Goal: Information Seeking & Learning: Learn about a topic

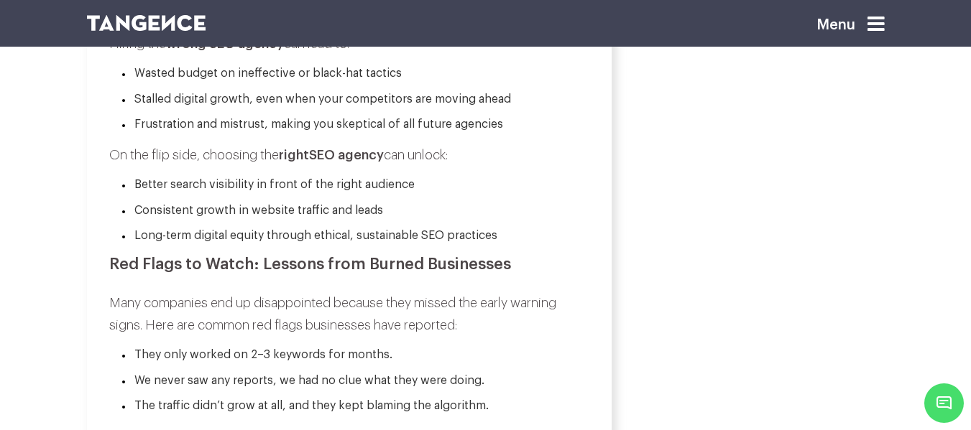
scroll to position [1149, 0]
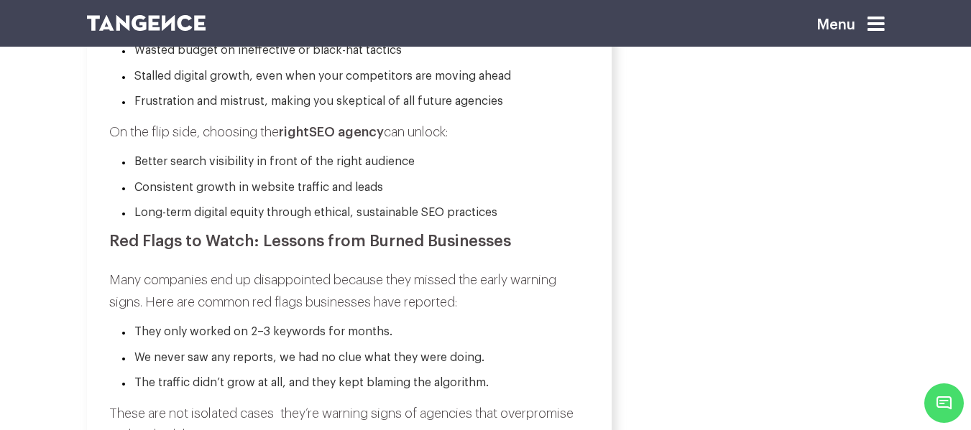
drag, startPoint x: 110, startPoint y: 246, endPoint x: 538, endPoint y: 219, distance: 429.0
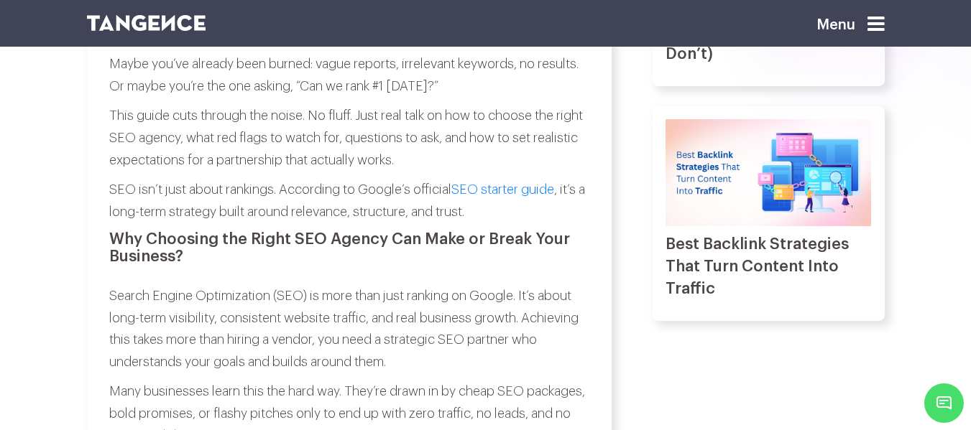
scroll to position [647, 0]
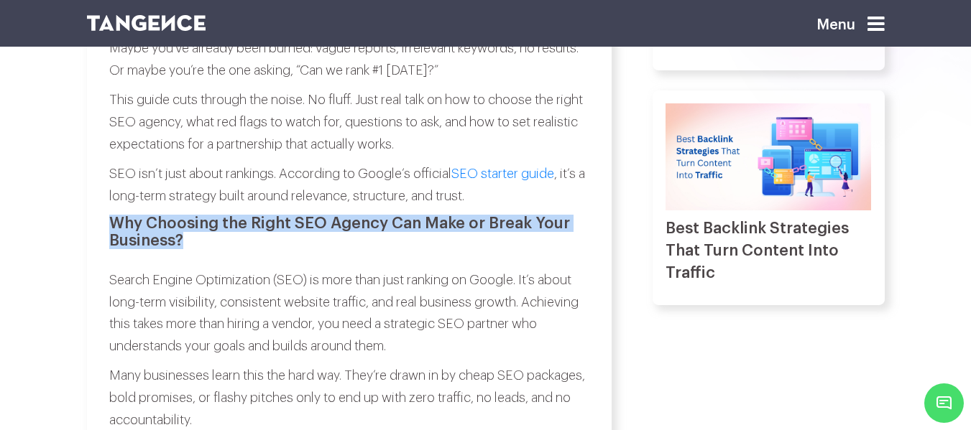
drag, startPoint x: 101, startPoint y: 226, endPoint x: 336, endPoint y: 235, distance: 235.8
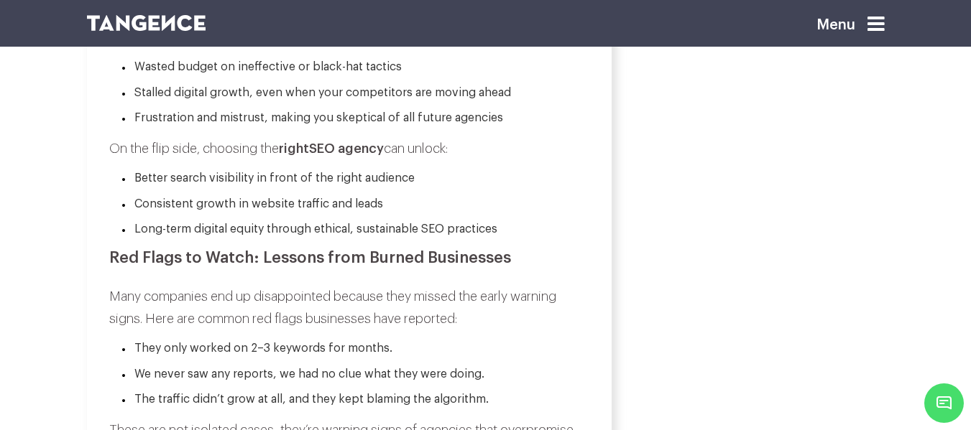
scroll to position [1149, 0]
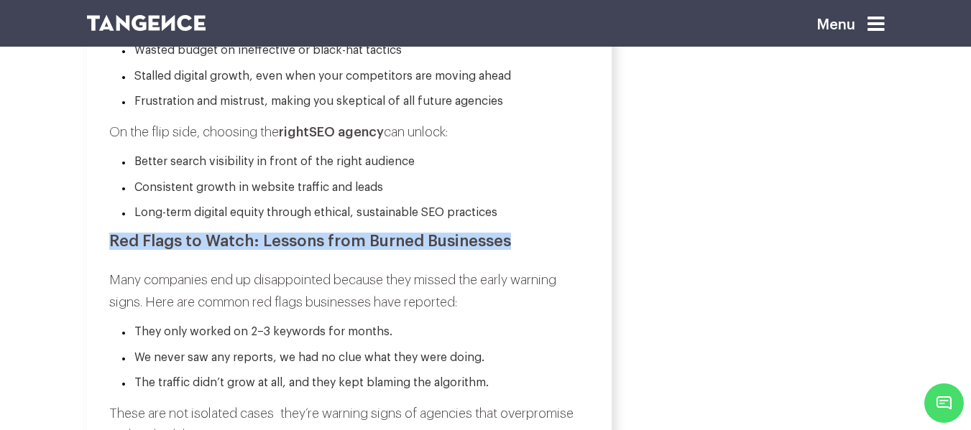
drag, startPoint x: 101, startPoint y: 239, endPoint x: 551, endPoint y: 232, distance: 450.5
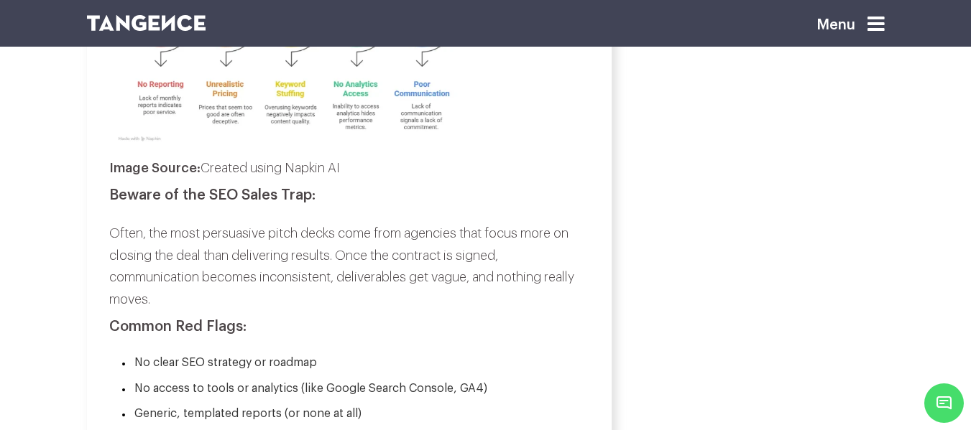
scroll to position [1724, 0]
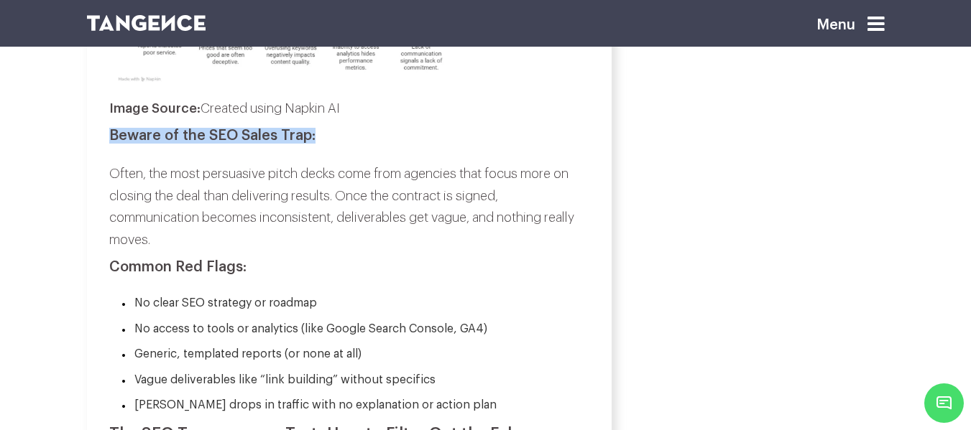
drag, startPoint x: 94, startPoint y: 139, endPoint x: 362, endPoint y: 135, distance: 268.0
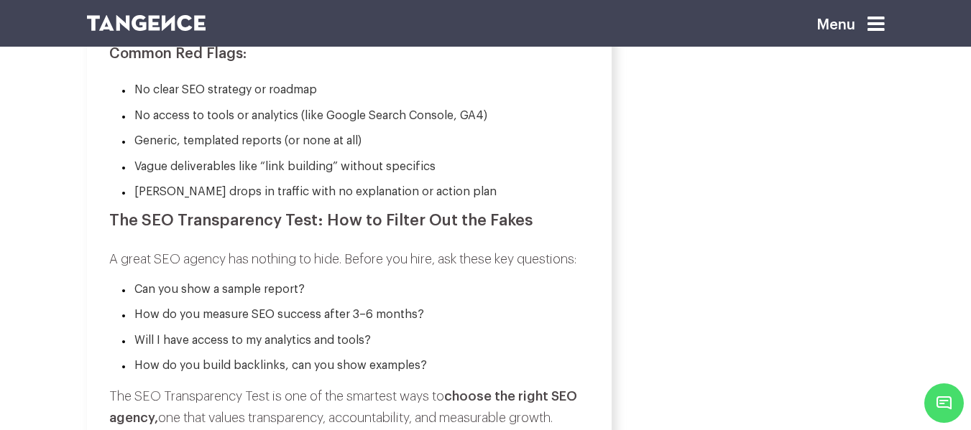
scroll to position [1940, 0]
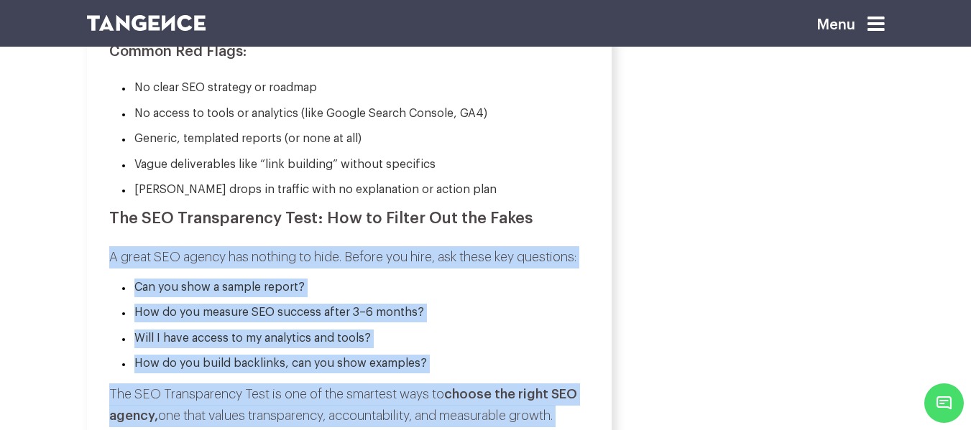
drag, startPoint x: 114, startPoint y: 231, endPoint x: 519, endPoint y: 256, distance: 406.7
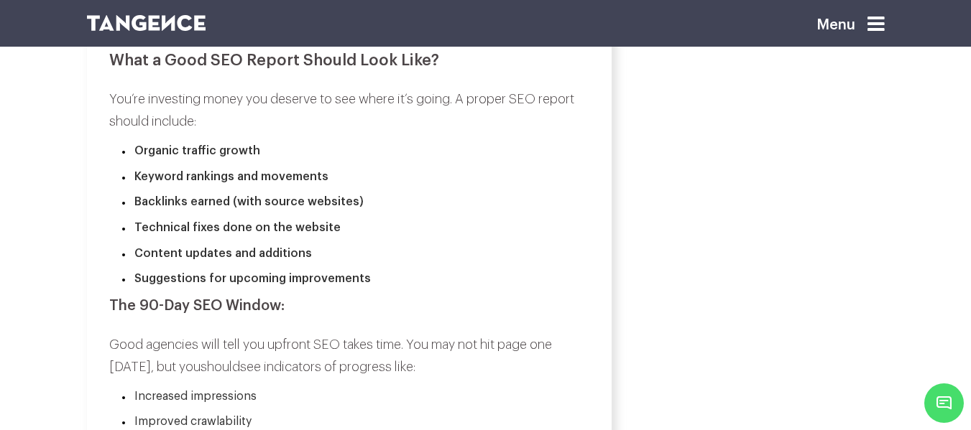
scroll to position [2371, 0]
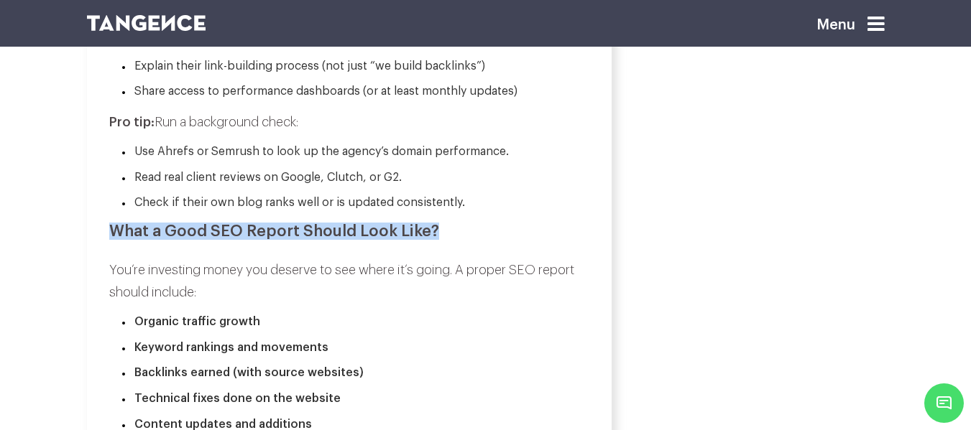
drag, startPoint x: 108, startPoint y: 231, endPoint x: 483, endPoint y: 225, distance: 374.3
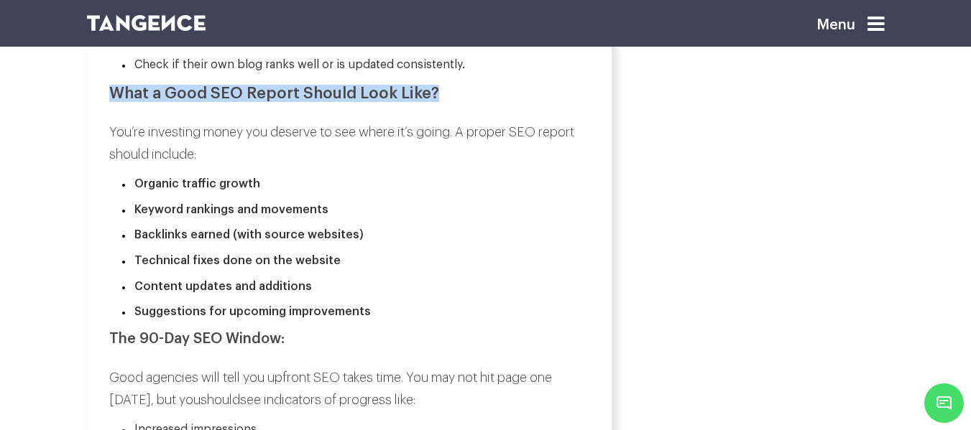
scroll to position [2514, 0]
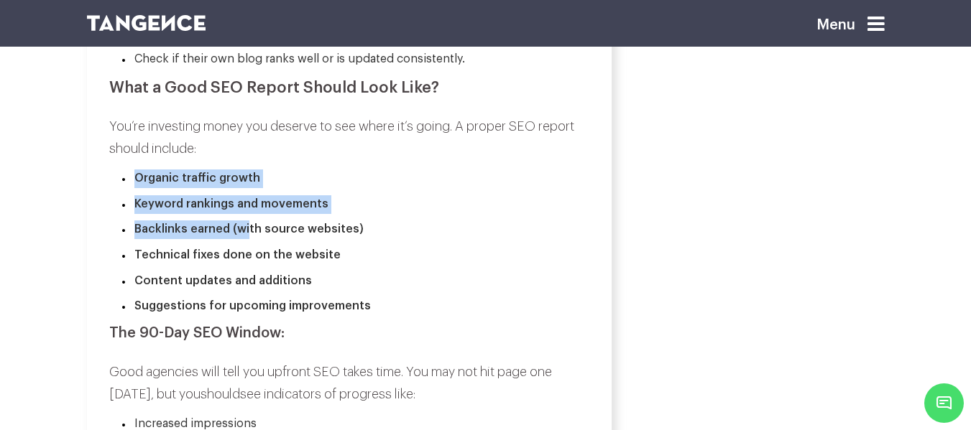
drag, startPoint x: 128, startPoint y: 177, endPoint x: 246, endPoint y: 232, distance: 129.9
click at [246, 232] on ul "Organic traffic growth Keyword rankings and movements Backlinks earned (with so…" at bounding box center [348, 243] width 478 height 147
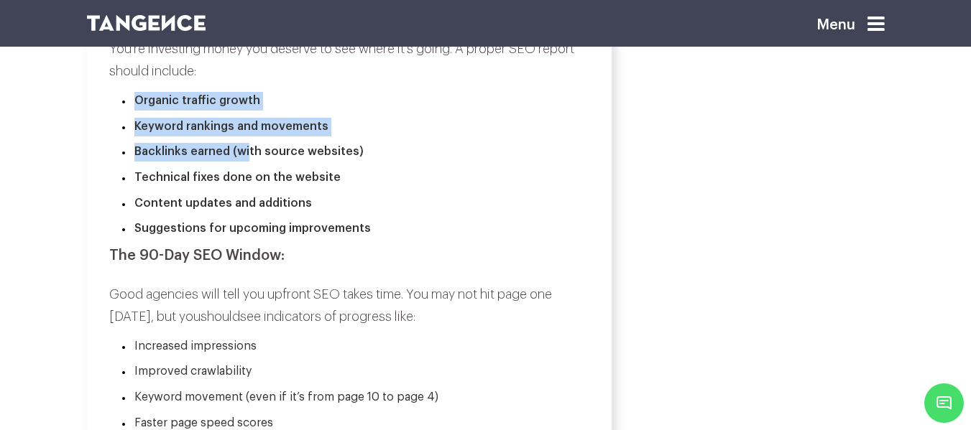
scroll to position [2586, 0]
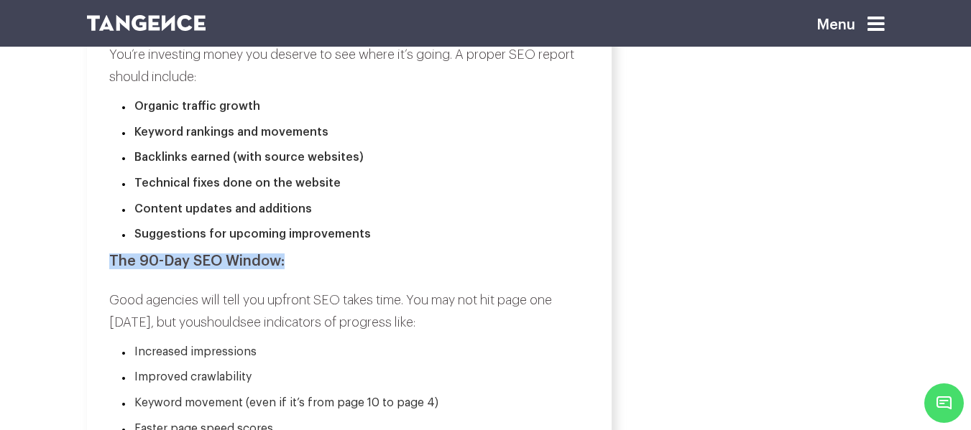
drag, startPoint x: 107, startPoint y: 259, endPoint x: 295, endPoint y: 257, distance: 188.2
drag, startPoint x: 108, startPoint y: 304, endPoint x: 503, endPoint y: 323, distance: 395.6
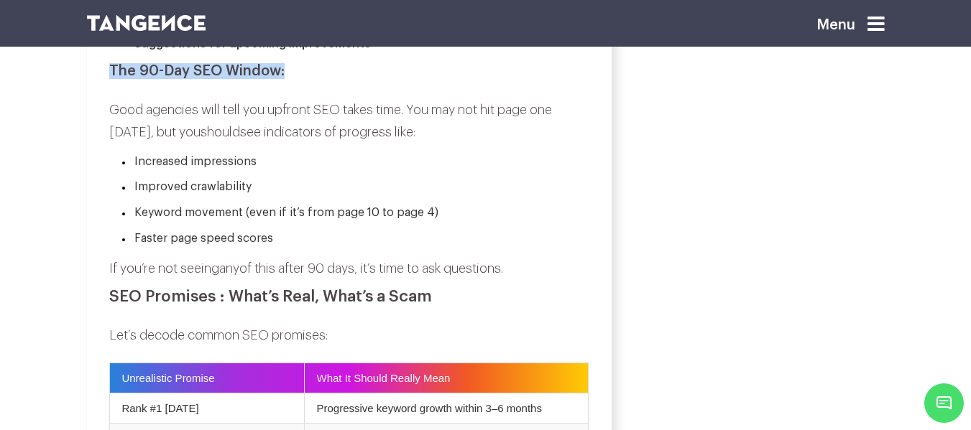
scroll to position [2802, 0]
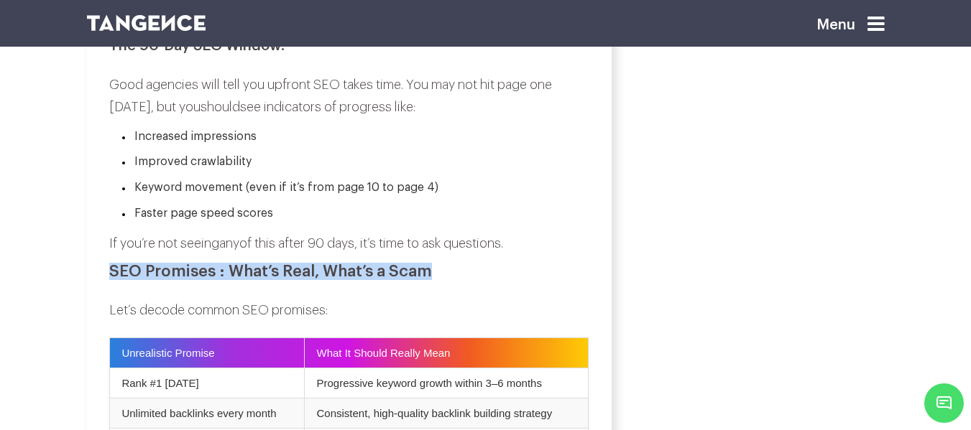
drag, startPoint x: 101, startPoint y: 279, endPoint x: 515, endPoint y: 259, distance: 415.0
click at [517, 259] on div "A No-Nonsense Guide to Hiring the Right SEO Agency in [DATE] by Abhyudaya | ~ 7…" at bounding box center [349, 328] width 524 height 5813
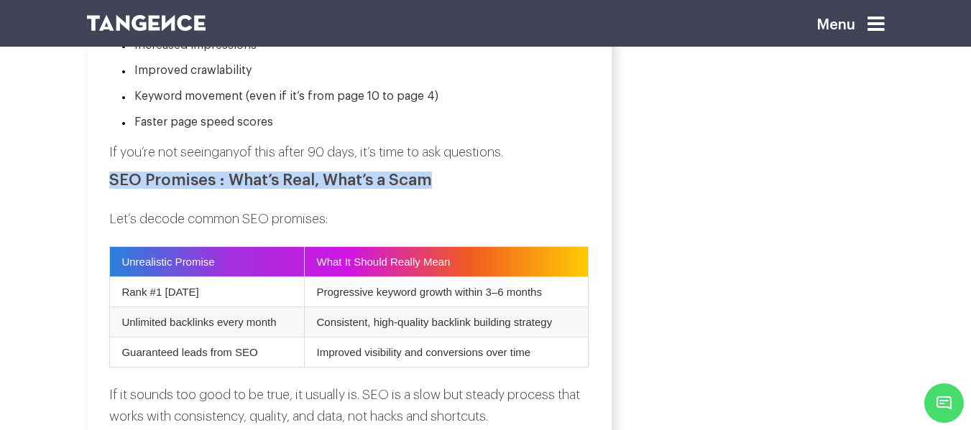
scroll to position [2945, 0]
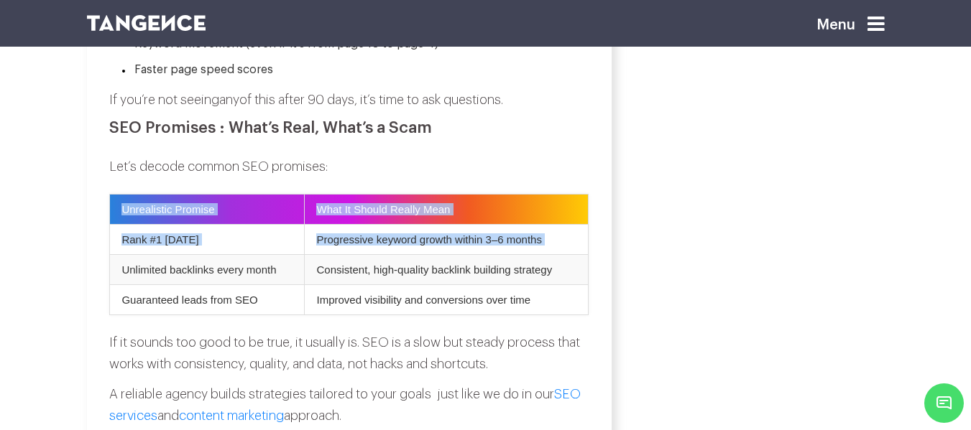
drag, startPoint x: 111, startPoint y: 274, endPoint x: 613, endPoint y: 277, distance: 501.4
click at [613, 277] on div "A No-Nonsense Guide to Hiring the Right SEO Agency in [DATE] by Abhyudaya | ~ 7…" at bounding box center [349, 200] width 546 height 5843
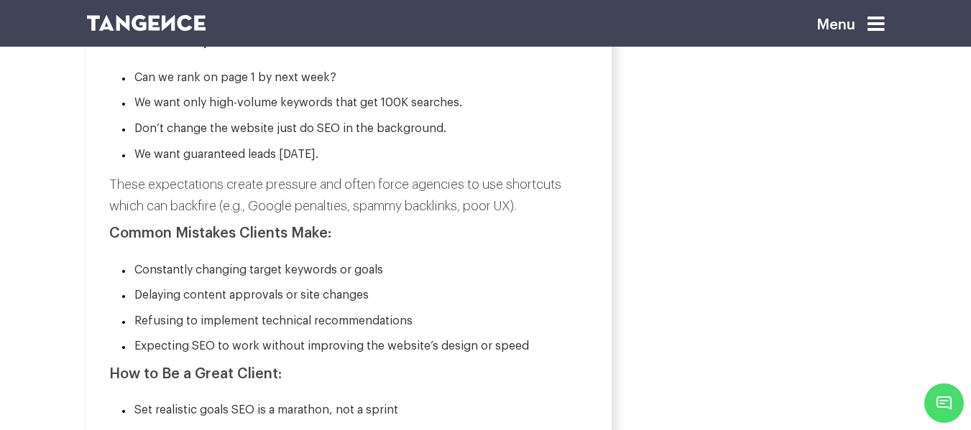
scroll to position [4598, 0]
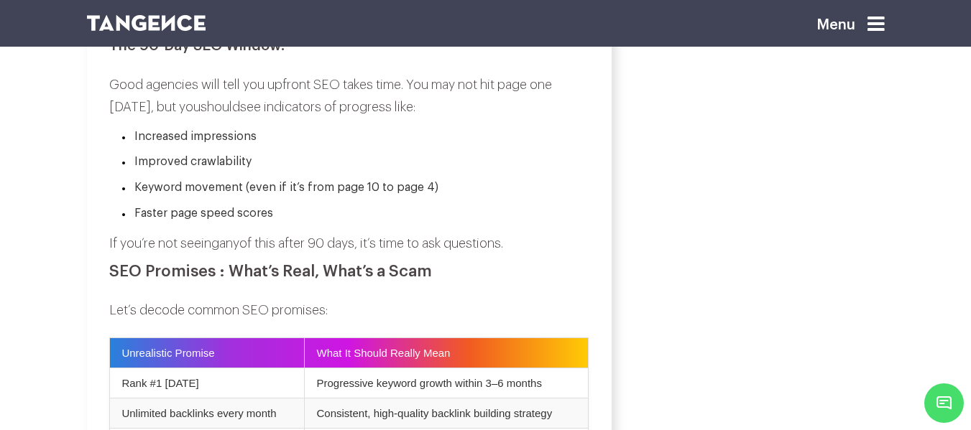
scroll to position [2945, 0]
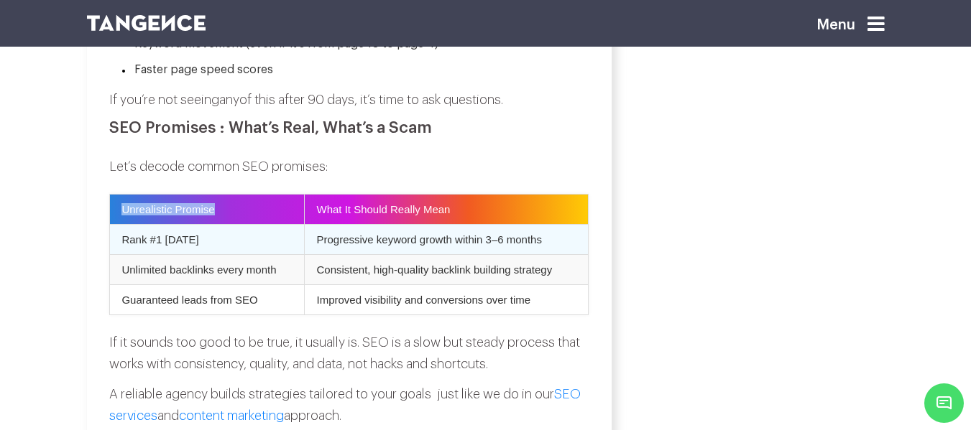
drag, startPoint x: 269, startPoint y: 204, endPoint x: 134, endPoint y: 239, distance: 138.7
click at [87, 205] on div "A No-Nonsense Guide to Hiring the Right SEO Agency in [DATE] by Abhyudaya | ~ 7…" at bounding box center [349, 185] width 524 height 5813
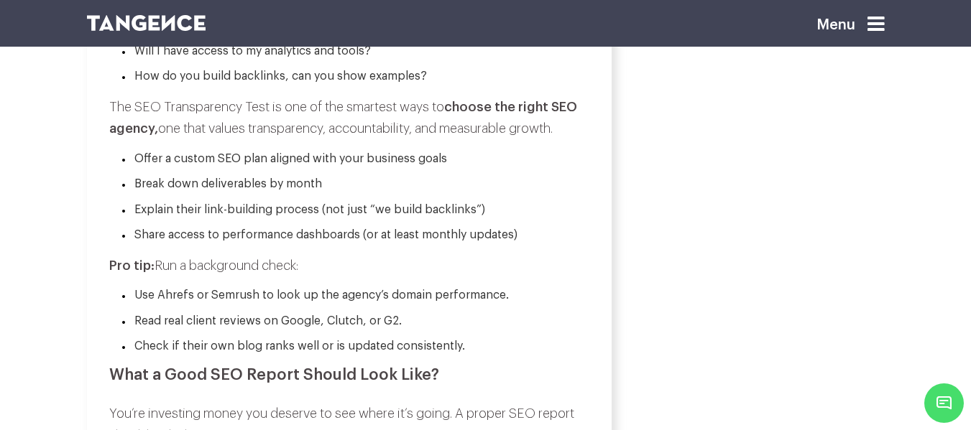
scroll to position [1868, 0]
